Goal: Find specific page/section: Find specific page/section

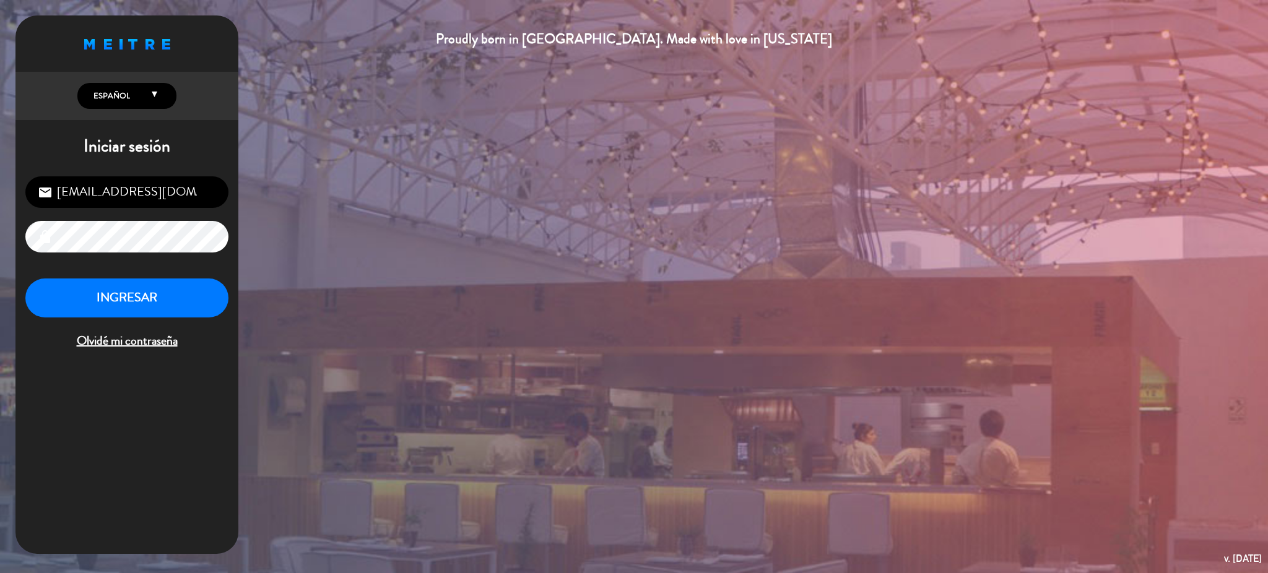
click at [190, 294] on button "INGRESAR" at bounding box center [126, 298] width 203 height 39
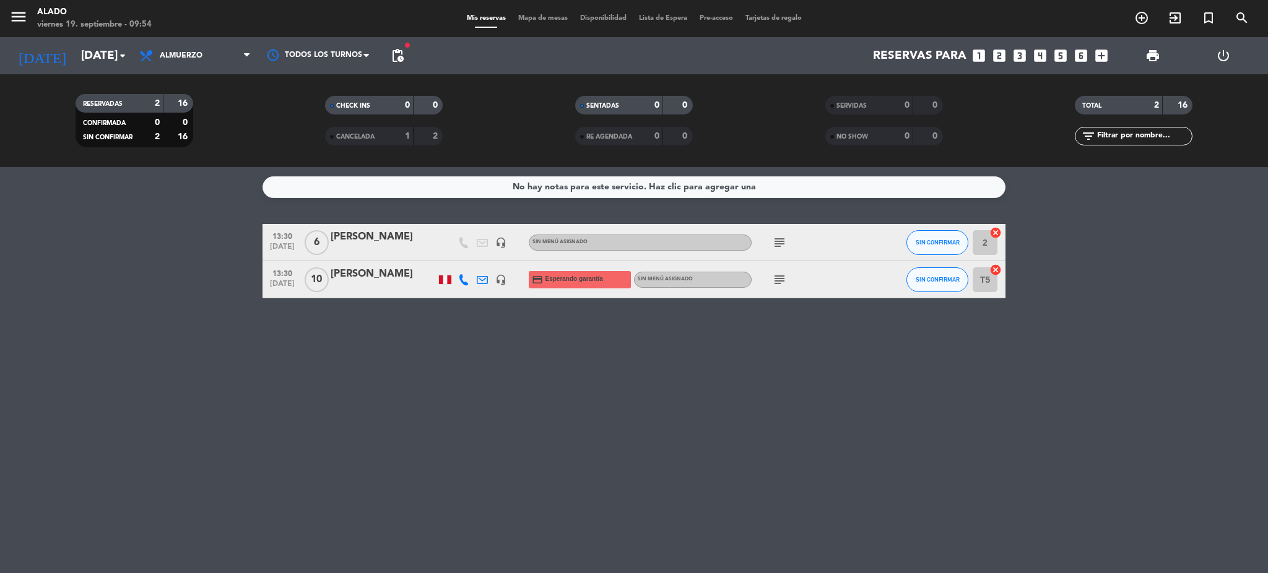
click at [777, 243] on icon "subject" at bounding box center [779, 242] width 15 height 15
click at [777, 242] on icon "subject" at bounding box center [779, 242] width 15 height 15
click at [780, 272] on icon "subject" at bounding box center [779, 279] width 15 height 15
click at [738, 373] on div "No hay notas para este servicio. Haz clic para agregar una 13:30 [DATE] 6 [PERS…" at bounding box center [634, 370] width 1268 height 406
click at [182, 54] on span "Almuerzo" at bounding box center [181, 55] width 43 height 9
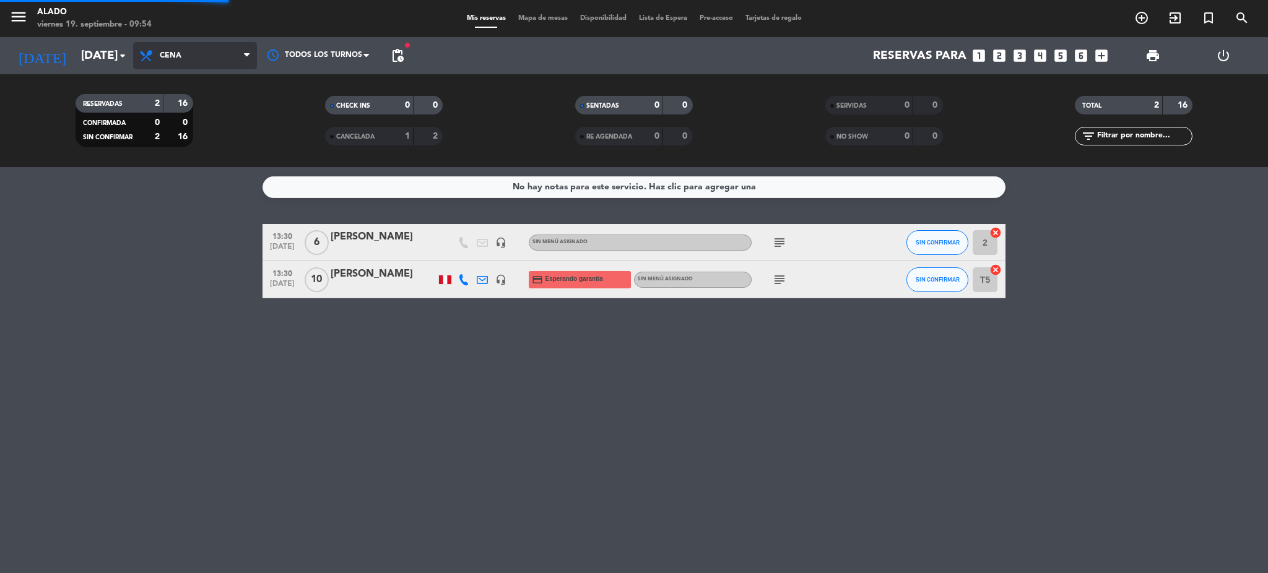
click at [184, 137] on div "menu Alado [DATE] 19. septiembre - 09:54 Mis reservas Mapa de mesas Disponibili…" at bounding box center [634, 83] width 1268 height 167
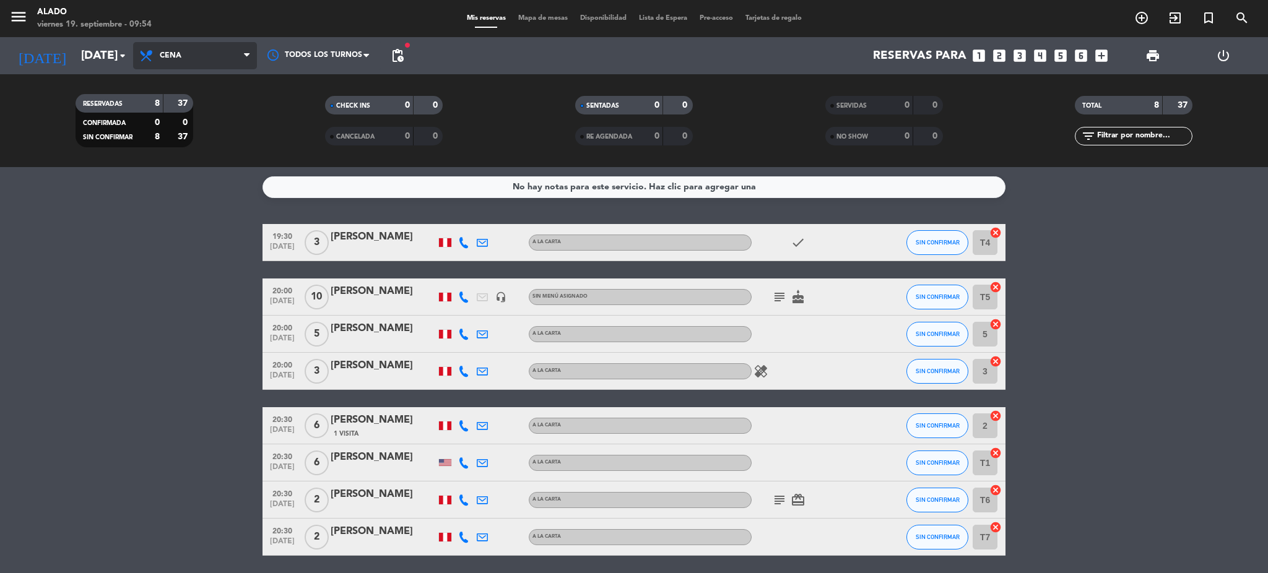
click at [192, 60] on span "Cena" at bounding box center [195, 55] width 124 height 27
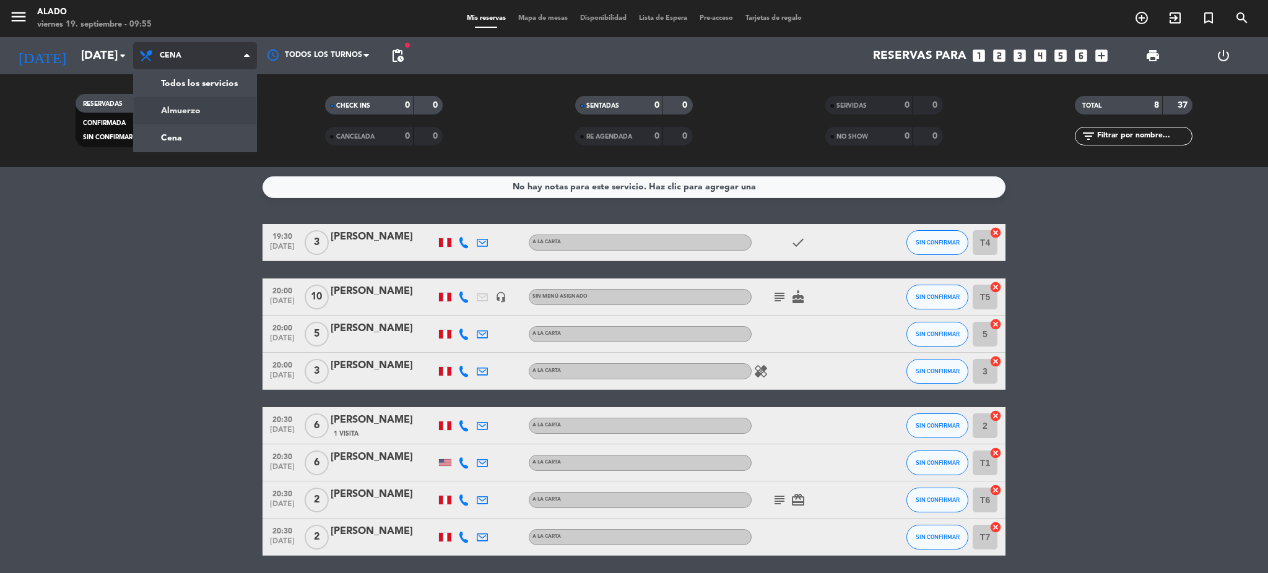
click at [190, 111] on div "menu Alado [DATE] 19. septiembre - 09:55 Mis reservas Mapa de mesas Disponibili…" at bounding box center [634, 83] width 1268 height 167
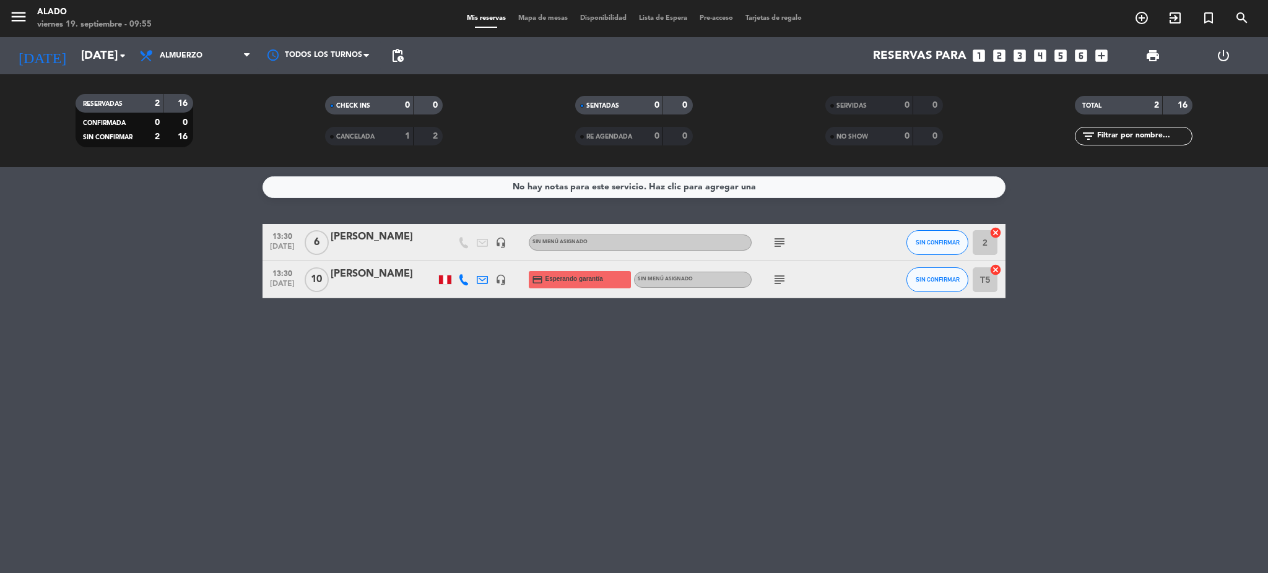
click at [783, 286] on icon "subject" at bounding box center [779, 279] width 15 height 15
